Goal: Task Accomplishment & Management: Manage account settings

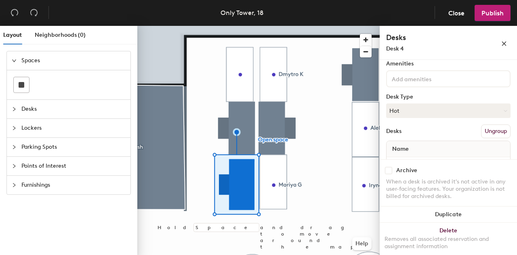
scroll to position [73, 0]
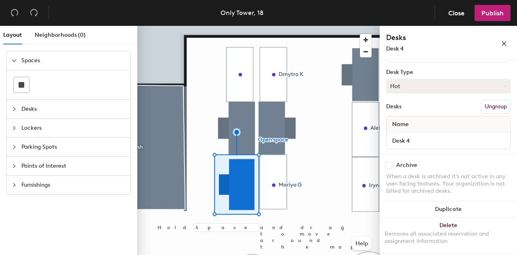
click at [453, 86] on button "Hot" at bounding box center [448, 86] width 124 height 15
click at [431, 112] on div "Assigned" at bounding box center [426, 111] width 81 height 12
click at [495, 14] on span "Publish" at bounding box center [492, 13] width 22 height 8
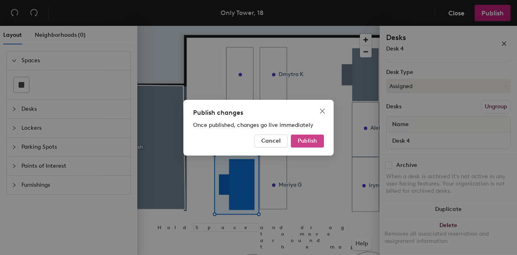
click at [317, 142] on span "Publish" at bounding box center [307, 140] width 19 height 7
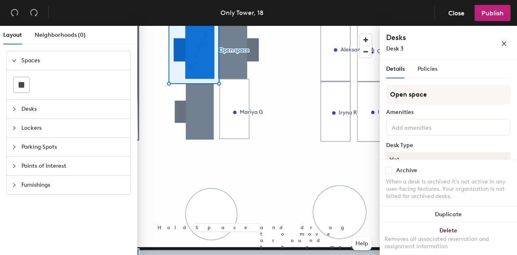
scroll to position [73, 0]
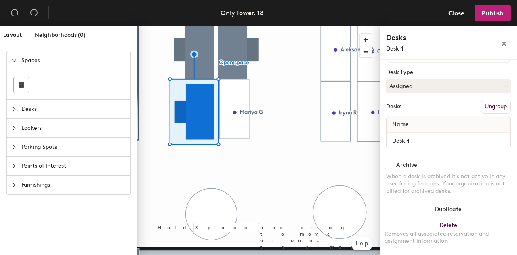
click at [267, 26] on div at bounding box center [258, 26] width 242 height 0
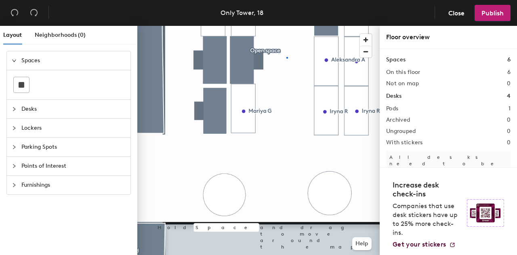
click at [287, 26] on div at bounding box center [258, 26] width 242 height 0
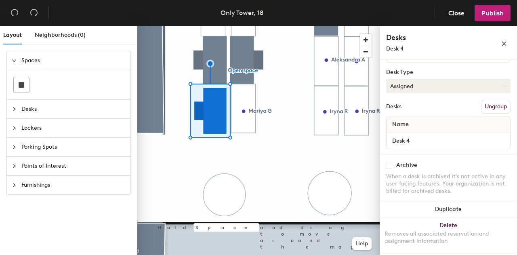
click at [432, 88] on button "Assigned" at bounding box center [448, 86] width 124 height 15
click at [423, 121] on div "Hot" at bounding box center [426, 123] width 81 height 12
click at [491, 17] on button "Publish" at bounding box center [492, 13] width 36 height 16
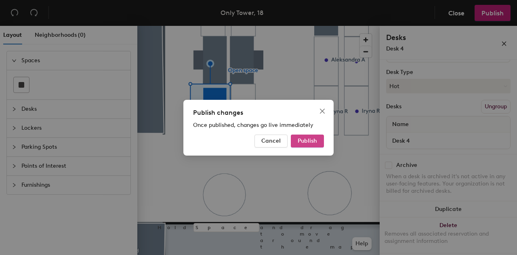
click at [307, 141] on span "Publish" at bounding box center [307, 140] width 19 height 7
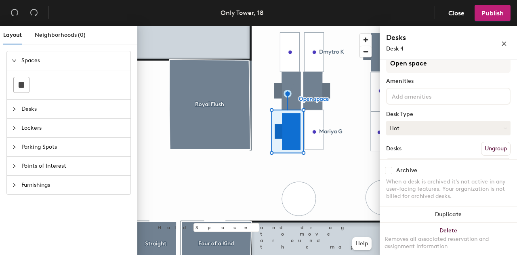
scroll to position [40, 0]
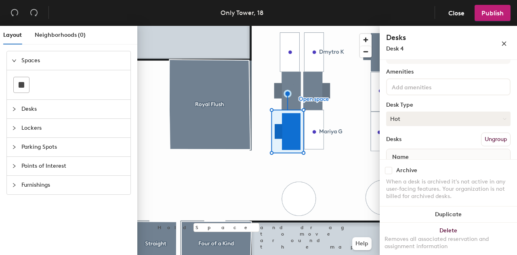
click at [417, 119] on button "Hot" at bounding box center [448, 118] width 124 height 15
click at [409, 146] on div "Assigned" at bounding box center [426, 144] width 81 height 12
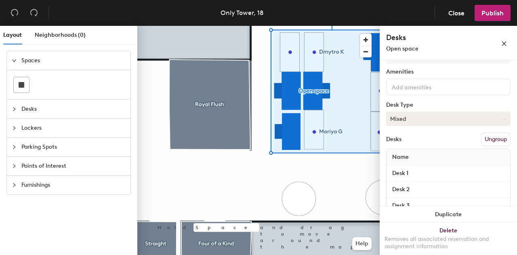
click at [421, 120] on button "Mixed" at bounding box center [448, 118] width 124 height 15
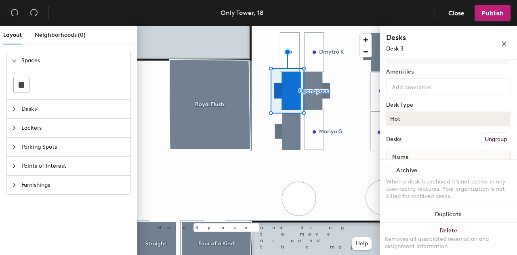
click at [424, 119] on button "Hot" at bounding box center [448, 118] width 124 height 15
click at [449, 118] on button "Hot" at bounding box center [448, 118] width 124 height 15
click at [426, 119] on button "Hot" at bounding box center [448, 118] width 124 height 15
click at [421, 145] on div "Assigned" at bounding box center [426, 144] width 81 height 12
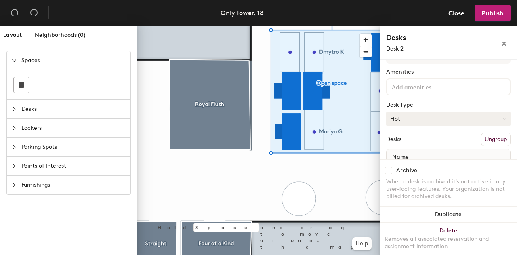
click at [426, 124] on button "Hot" at bounding box center [448, 118] width 124 height 15
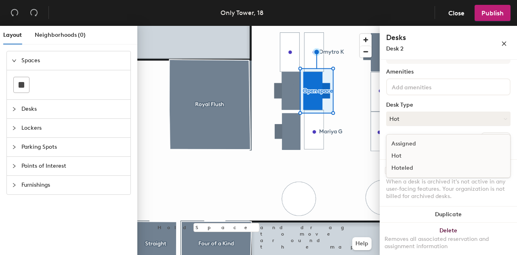
click at [418, 142] on div "Assigned" at bounding box center [426, 144] width 81 height 12
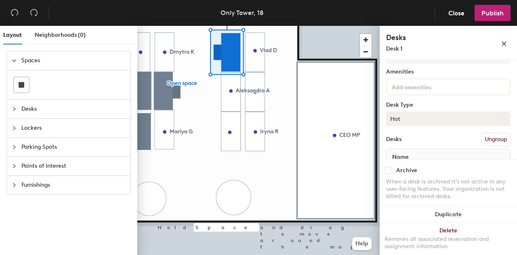
click at [424, 119] on button "Hot" at bounding box center [448, 118] width 124 height 15
click at [422, 141] on div "Assigned" at bounding box center [426, 144] width 81 height 12
click at [496, 13] on span "Publish" at bounding box center [492, 13] width 22 height 8
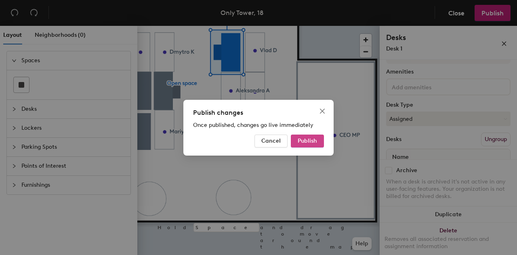
click at [306, 141] on span "Publish" at bounding box center [307, 140] width 19 height 7
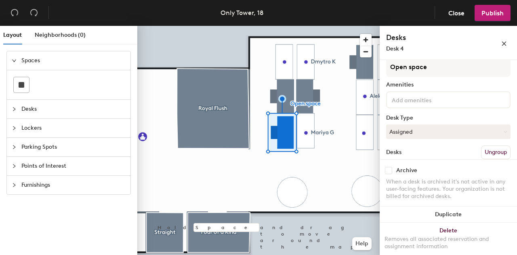
scroll to position [40, 0]
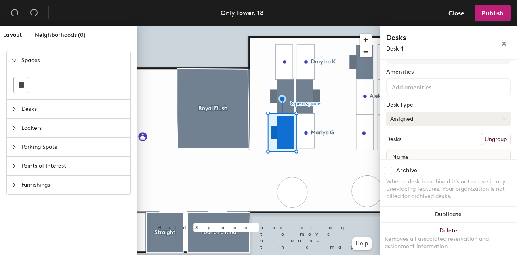
click at [417, 122] on button "Assigned" at bounding box center [448, 118] width 124 height 15
click at [407, 167] on div "Hoteled" at bounding box center [426, 168] width 81 height 12
click at [446, 122] on button "Hoteled" at bounding box center [448, 118] width 124 height 15
click at [411, 168] on div "Hoteled" at bounding box center [426, 168] width 81 height 12
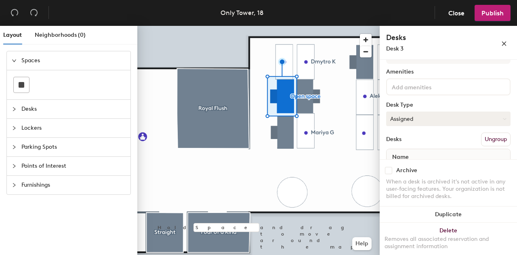
click at [430, 117] on button "Assigned" at bounding box center [448, 118] width 124 height 15
click at [419, 165] on div "Hoteled" at bounding box center [426, 168] width 81 height 12
click at [426, 121] on button "Assigned" at bounding box center [448, 118] width 124 height 15
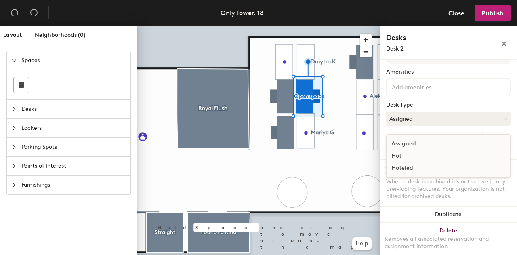
click at [416, 167] on div "Hoteled" at bounding box center [426, 168] width 81 height 12
click at [430, 121] on button "Assigned" at bounding box center [448, 118] width 124 height 15
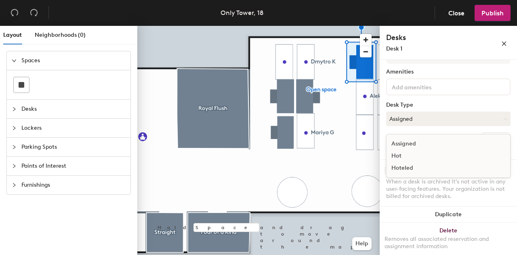
click at [421, 166] on div "Hoteled" at bounding box center [426, 168] width 81 height 12
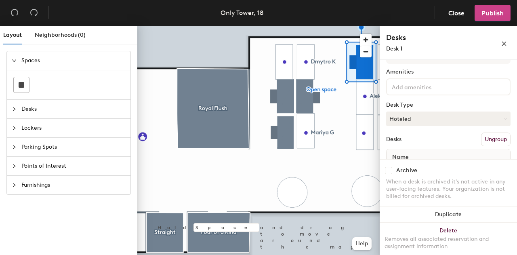
click at [491, 15] on span "Publish" at bounding box center [492, 13] width 22 height 8
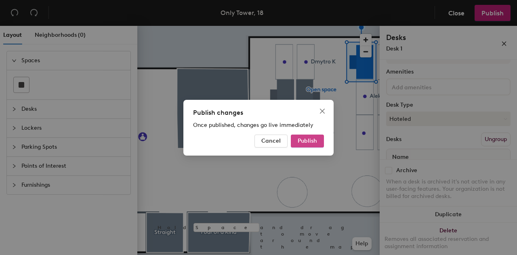
click at [311, 140] on span "Publish" at bounding box center [307, 140] width 19 height 7
